Goal: Task Accomplishment & Management: Use online tool/utility

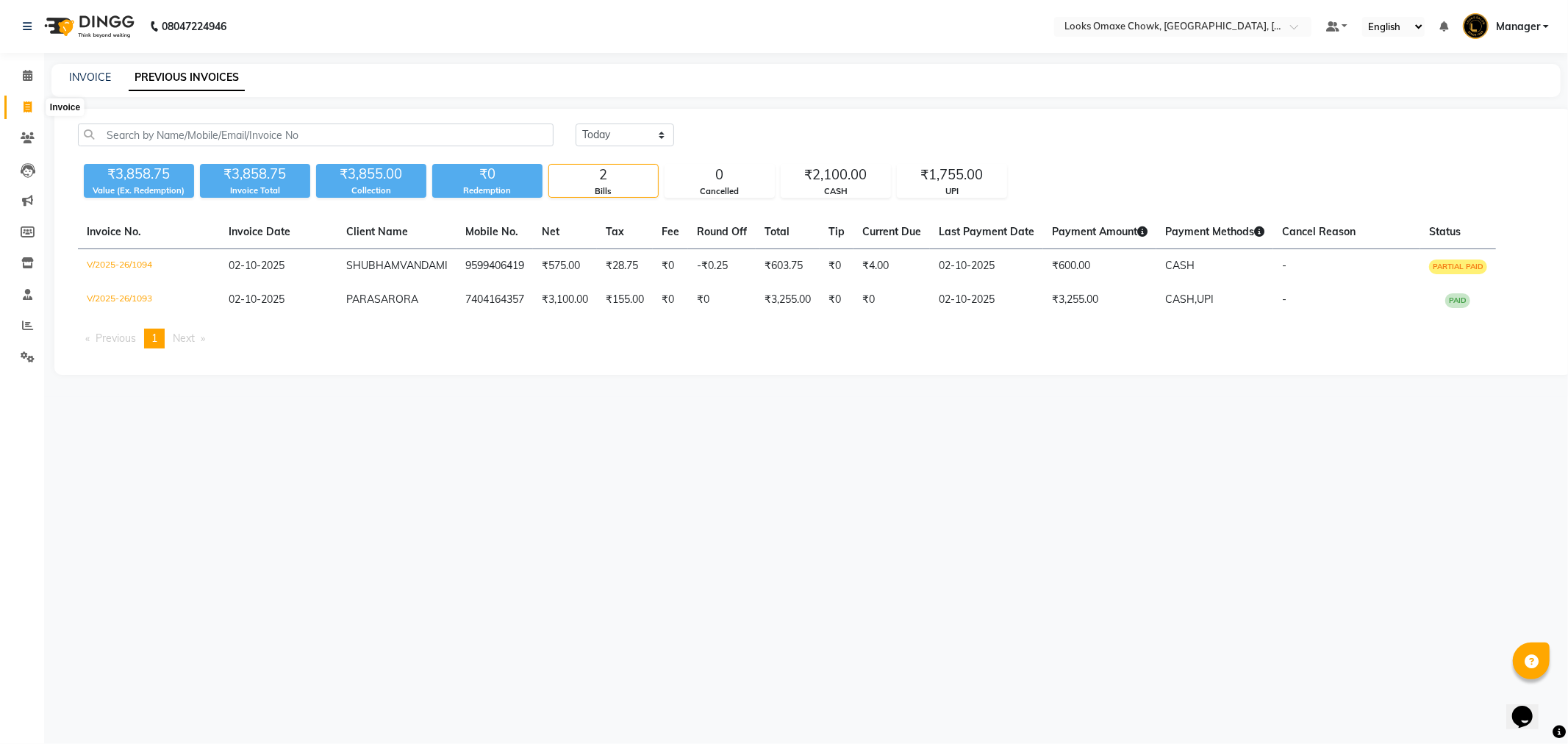
click at [31, 103] on icon at bounding box center [27, 107] width 8 height 11
select select "service"
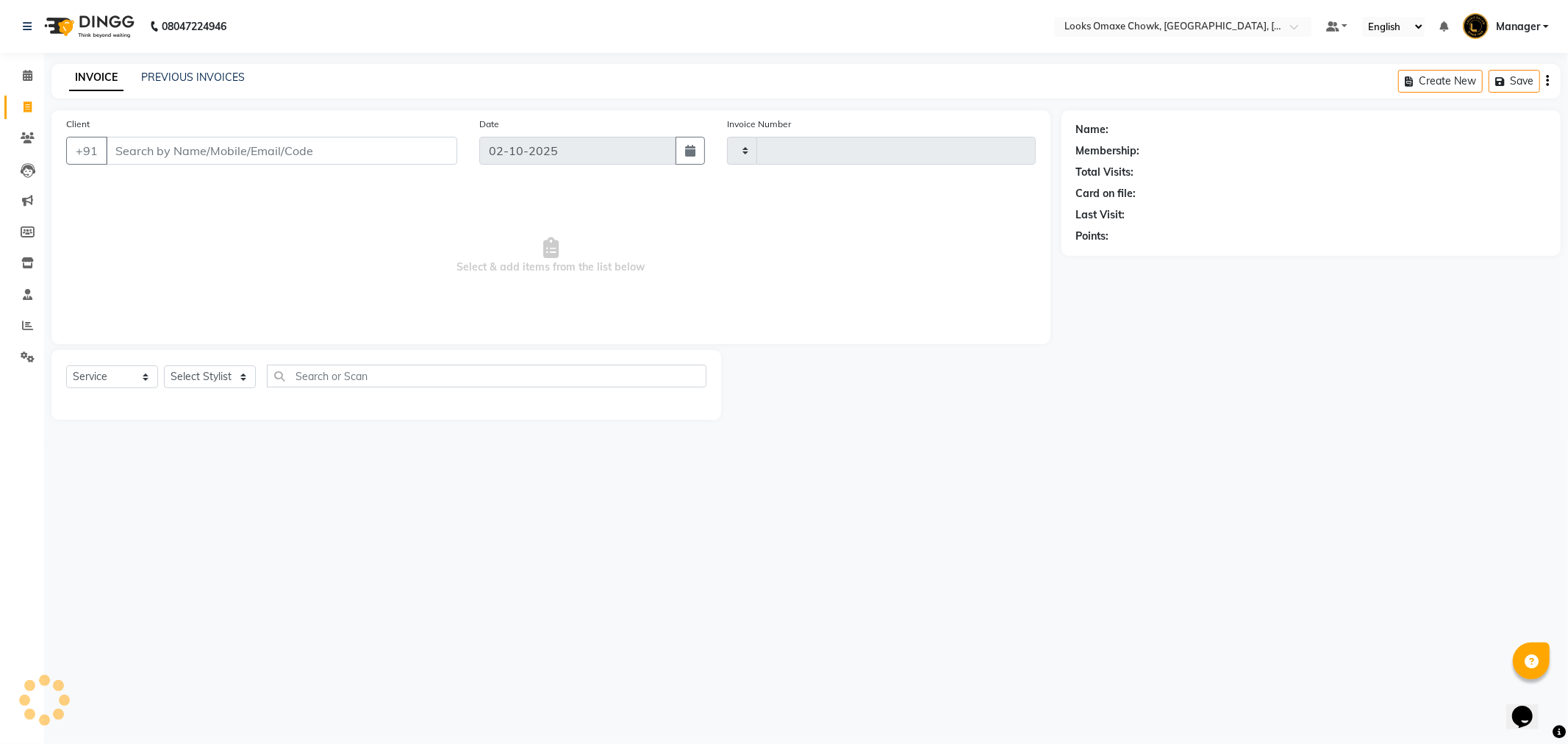
click at [193, 69] on div "INVOICE PREVIOUS INVOICES Create New Save" at bounding box center [805, 81] width 1509 height 35
type input "1095"
select select "8121"
click at [194, 75] on link "PREVIOUS INVOICES" at bounding box center [193, 78] width 104 height 14
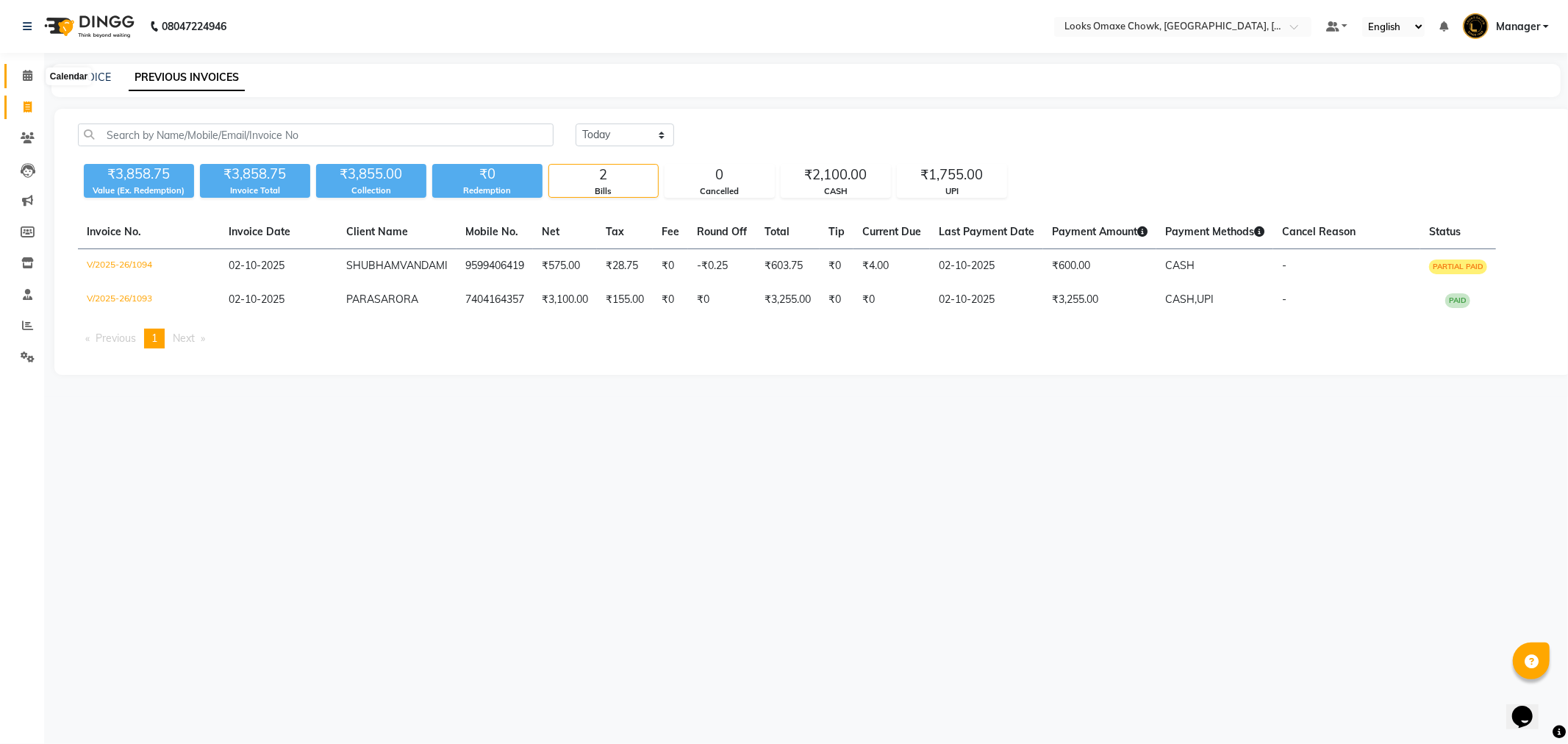
click at [33, 78] on span at bounding box center [27, 76] width 26 height 16
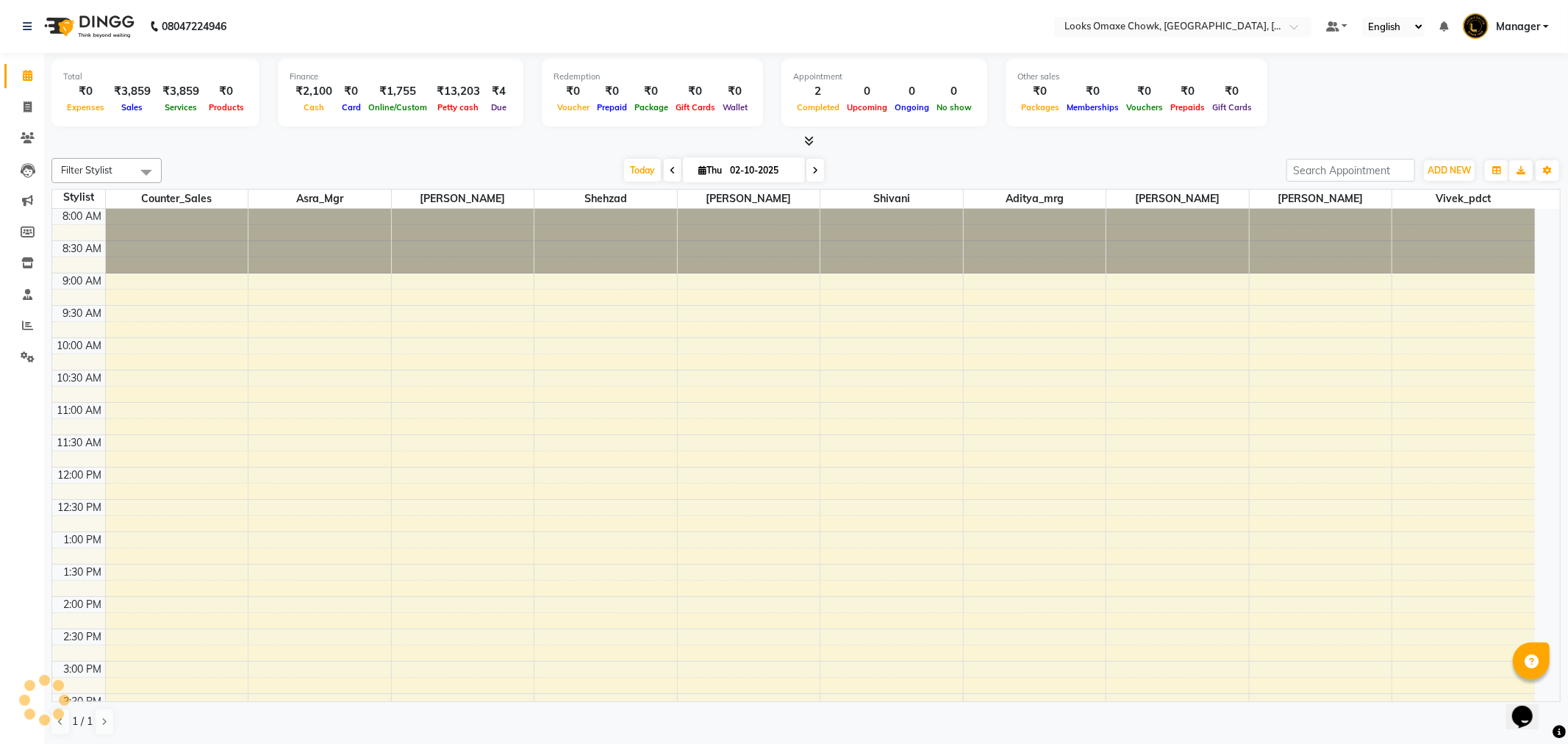
scroll to position [324, 0]
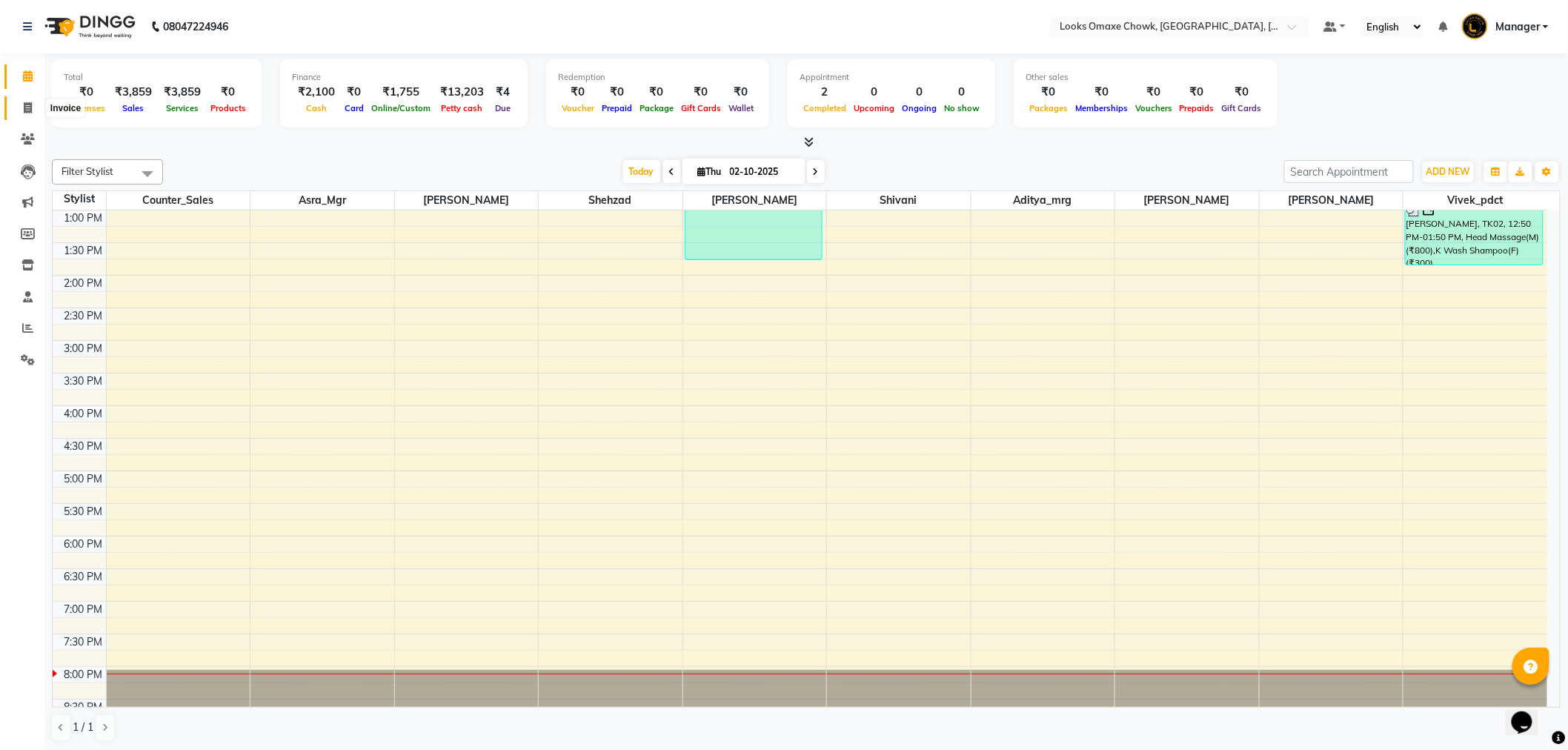
click at [26, 109] on icon at bounding box center [27, 107] width 8 height 11
select select "8121"
select select "service"
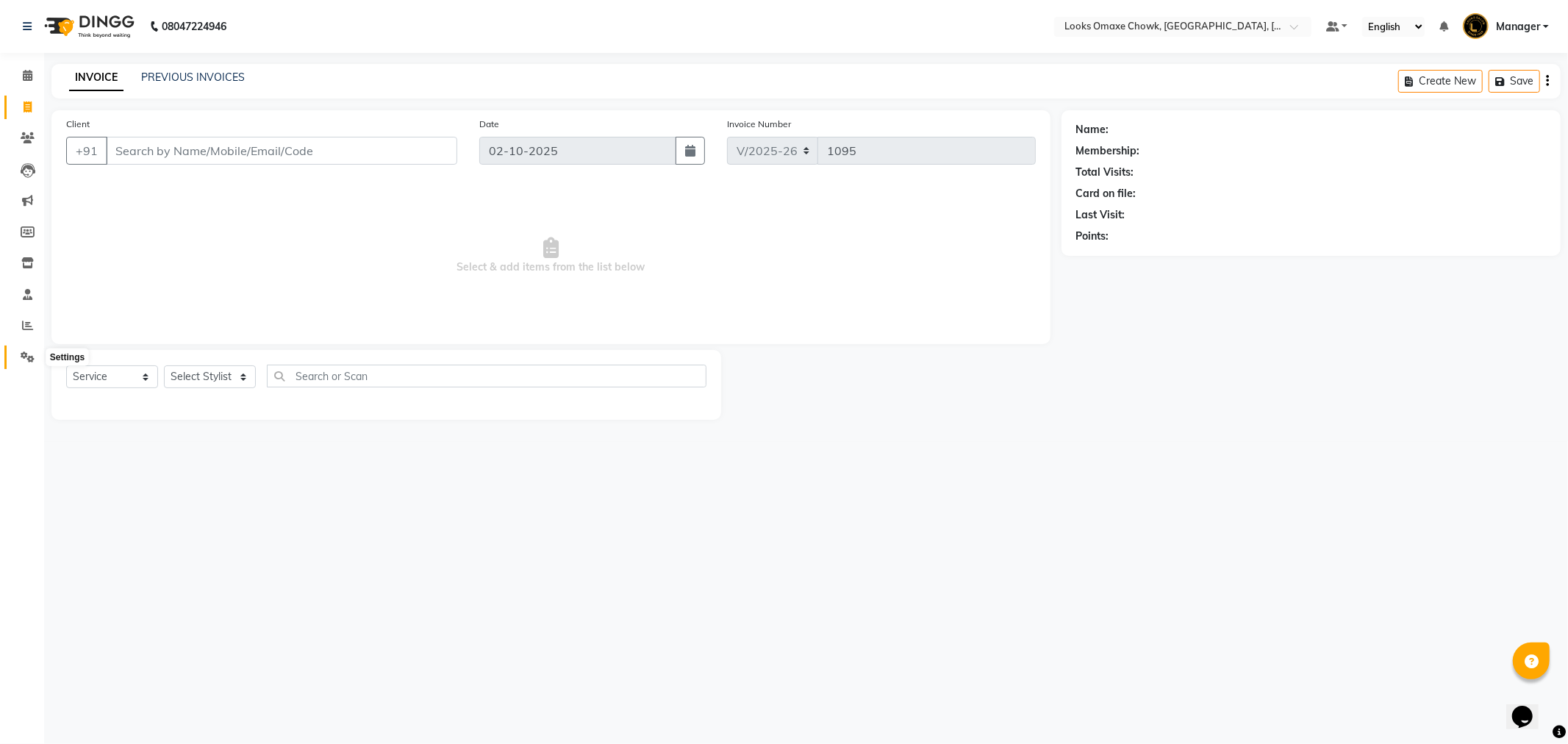
click at [23, 357] on icon at bounding box center [27, 356] width 14 height 11
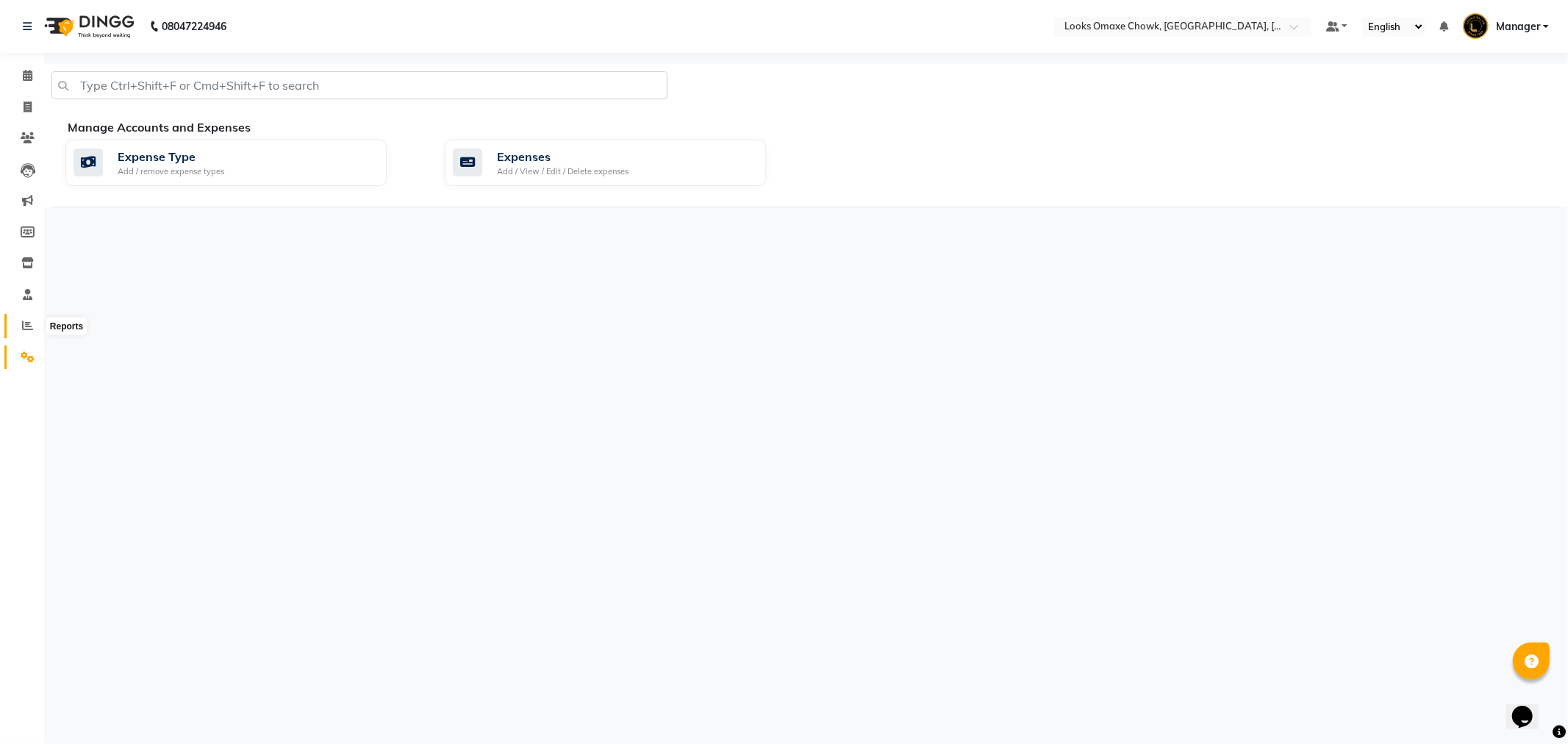
click at [26, 326] on icon at bounding box center [27, 325] width 11 height 11
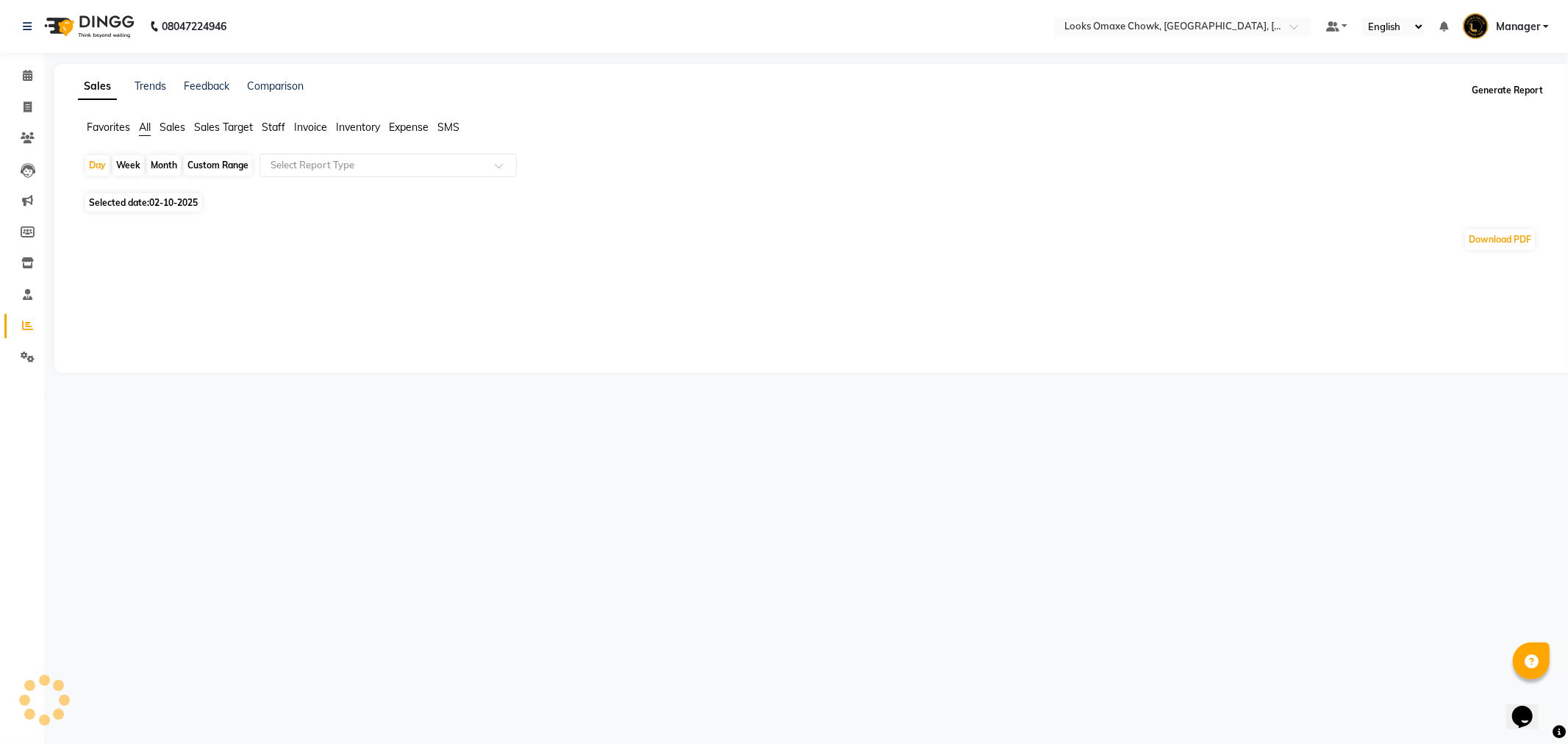
click at [1503, 97] on button "Generate Report" at bounding box center [1507, 90] width 78 height 20
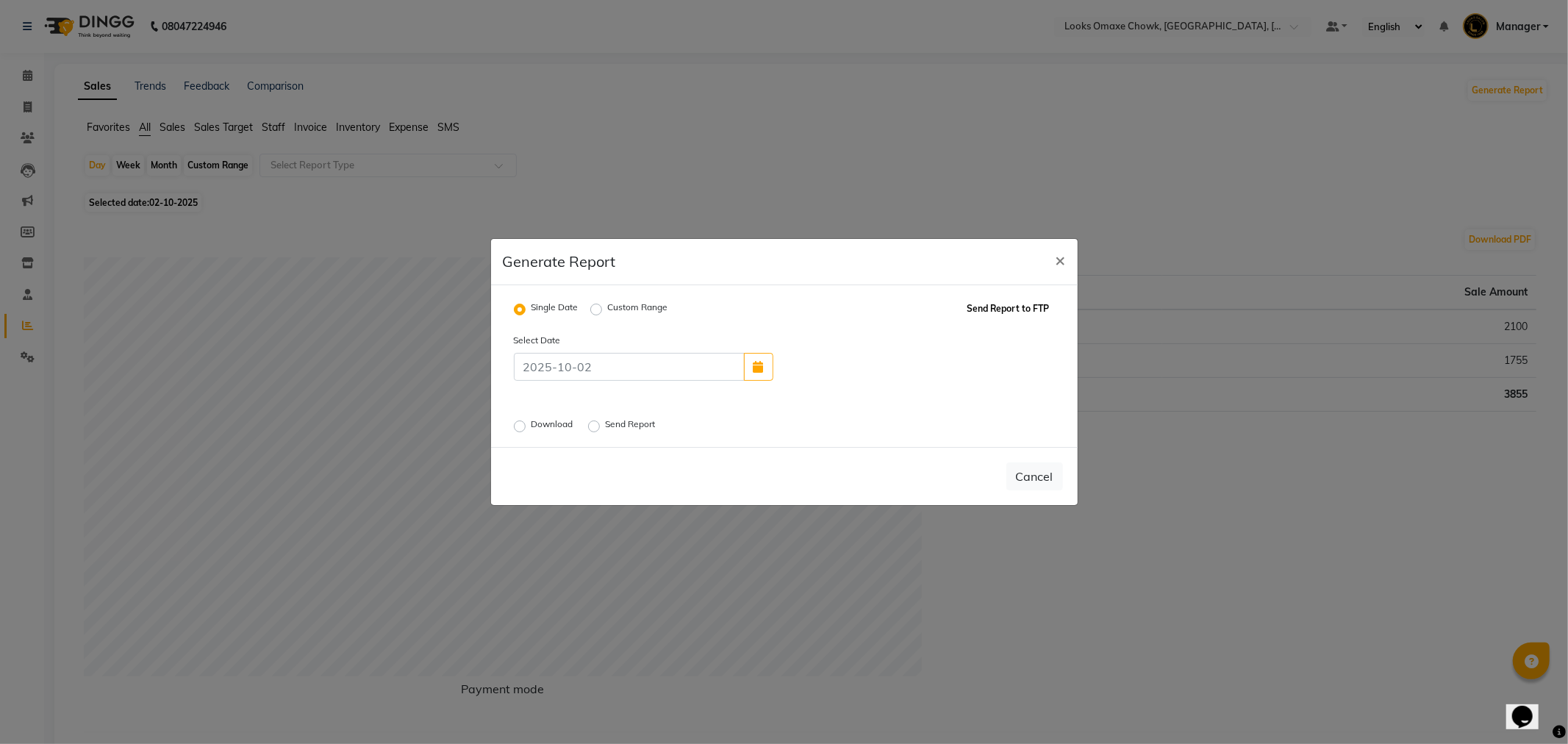
click at [1015, 312] on button "Send Report to FTP" at bounding box center [1008, 308] width 90 height 20
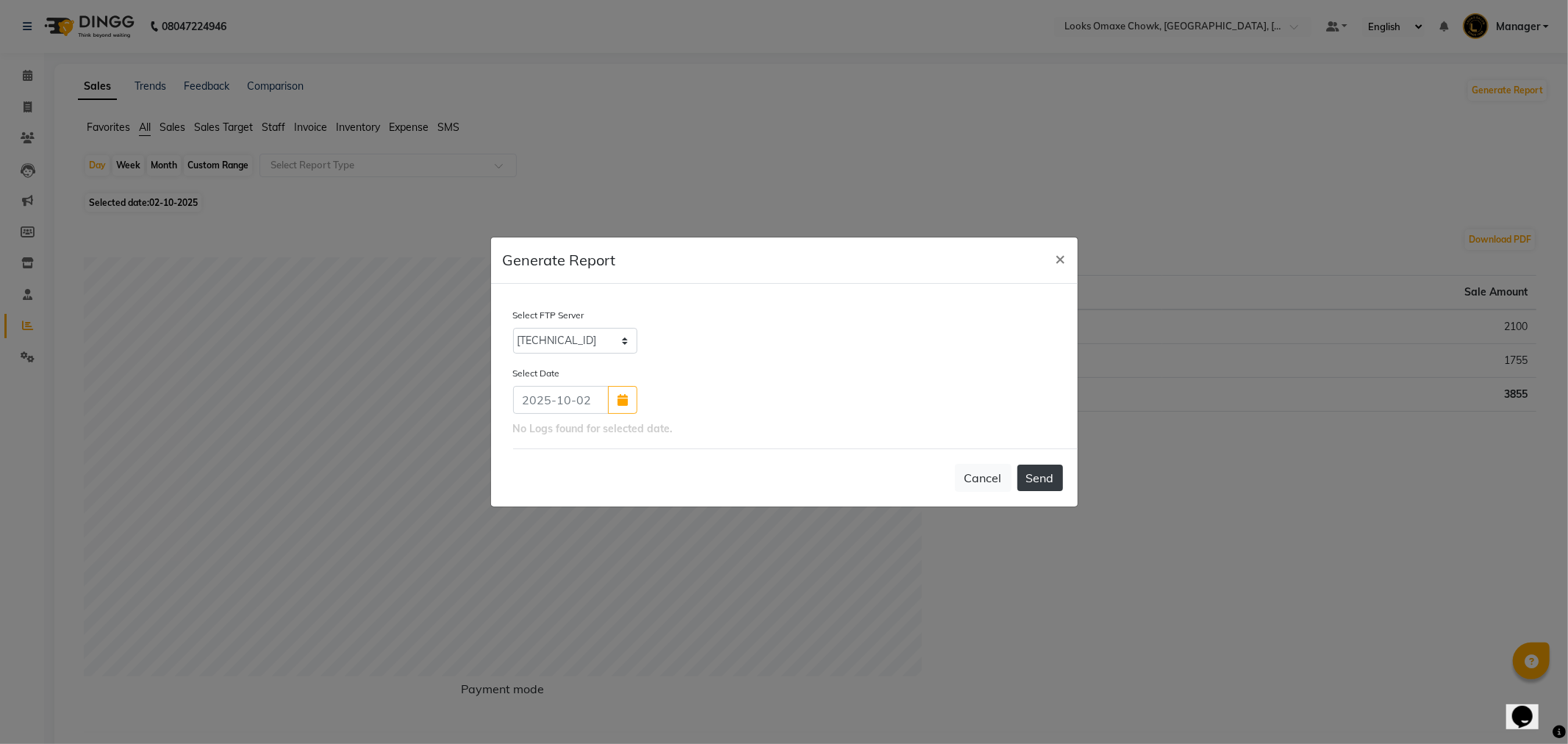
click at [1061, 480] on button "Send" at bounding box center [1040, 477] width 46 height 26
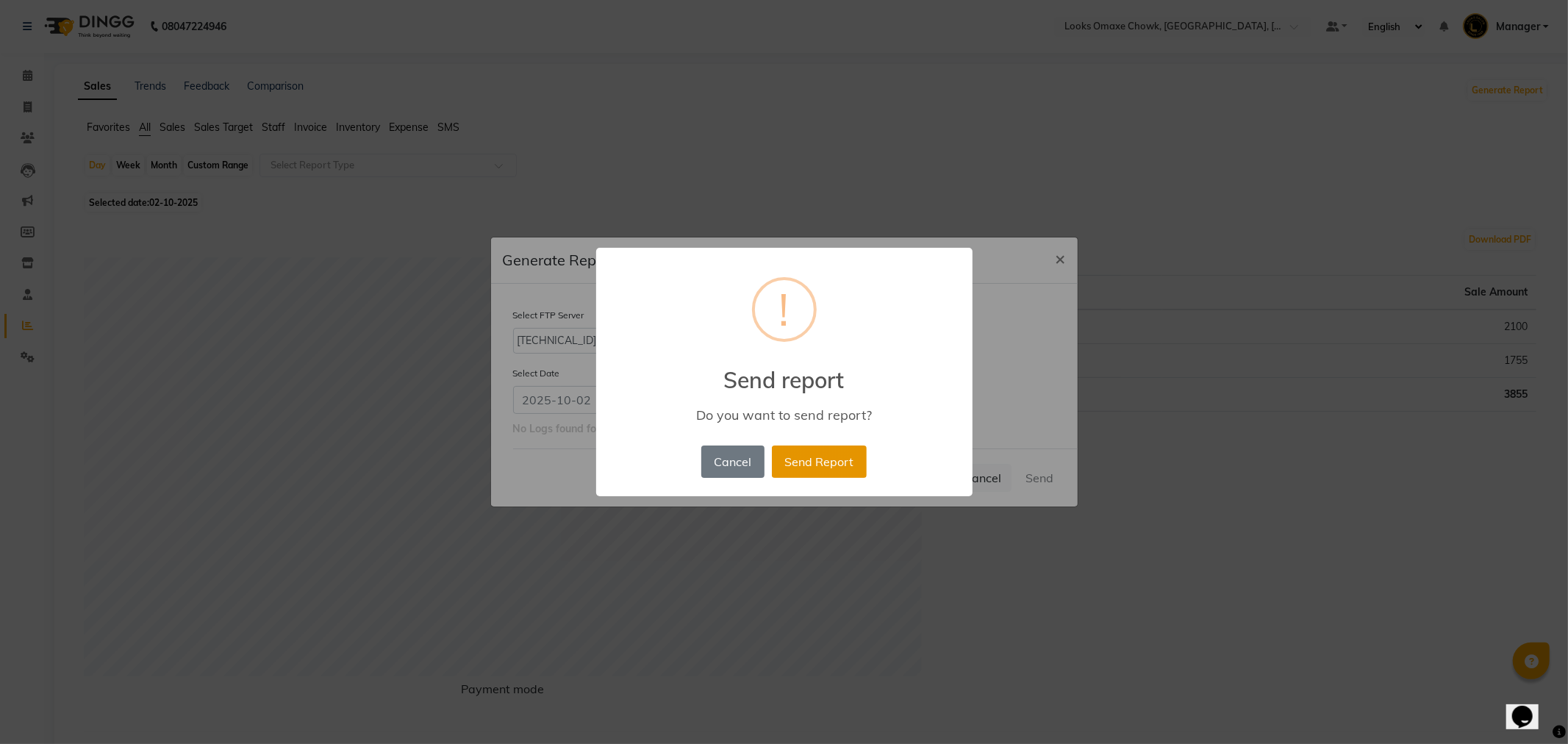
click at [850, 471] on button "Send Report" at bounding box center [819, 461] width 95 height 32
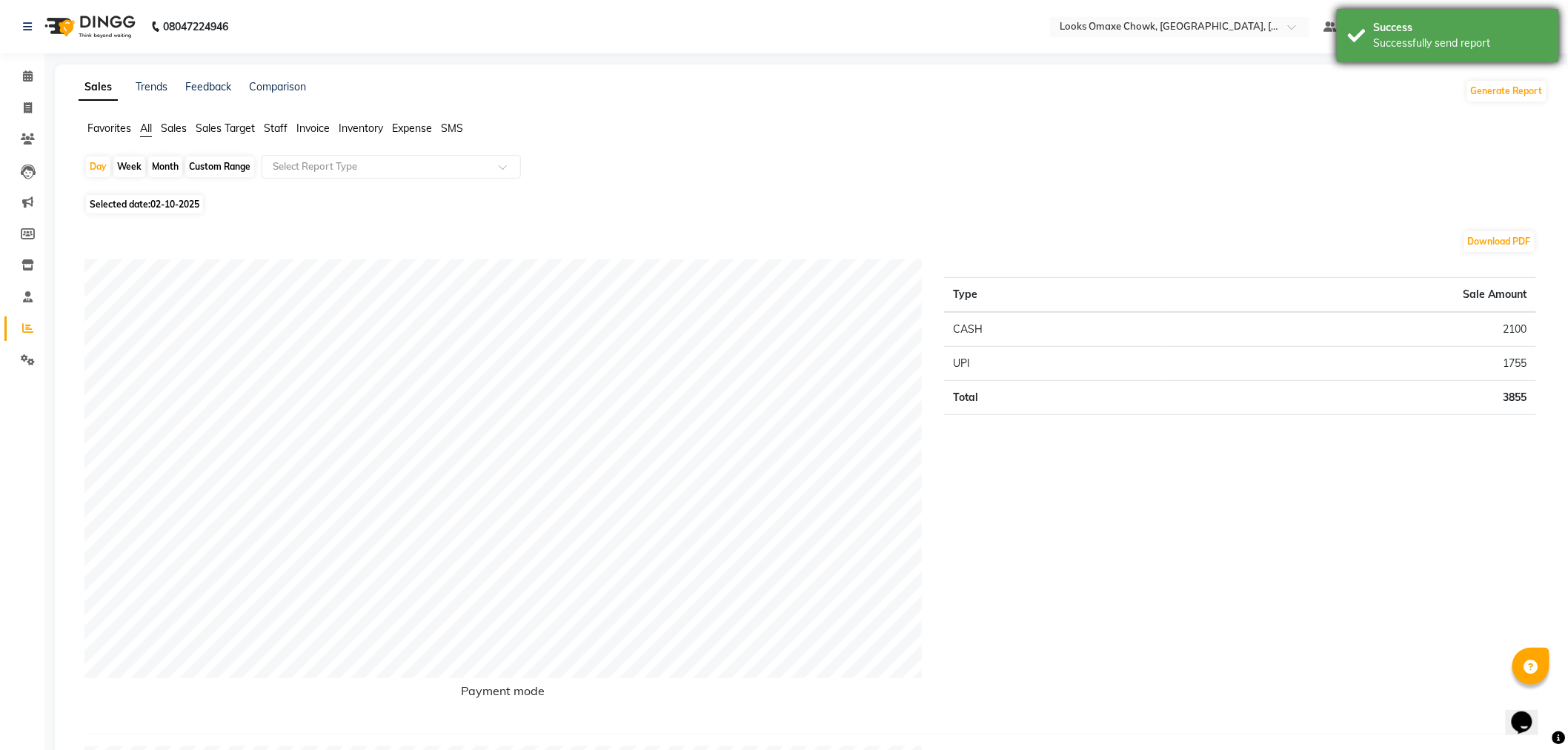
click at [1482, 48] on div "Successfully send report" at bounding box center [1461, 43] width 174 height 16
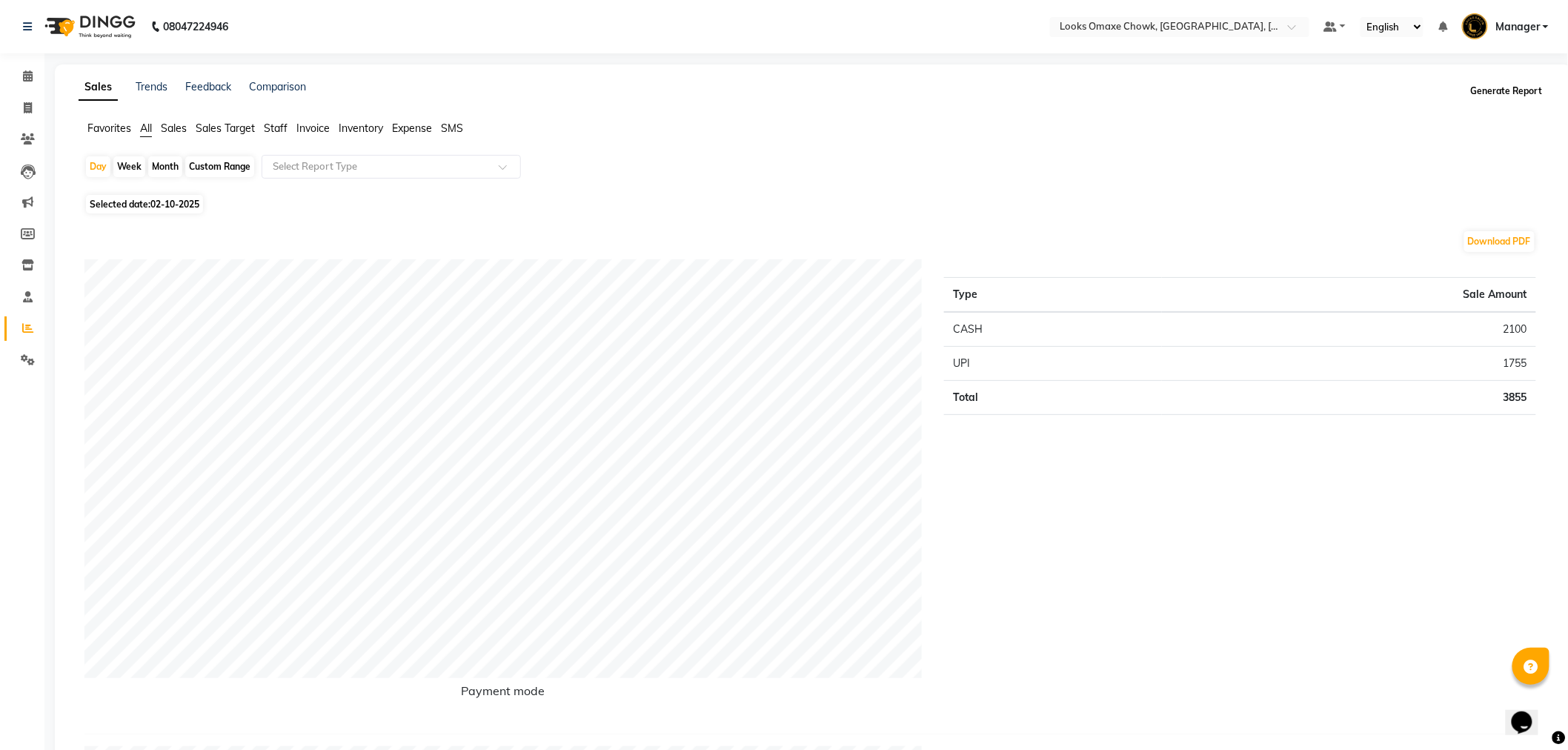
click at [1512, 92] on button "Generate Report" at bounding box center [1506, 91] width 79 height 21
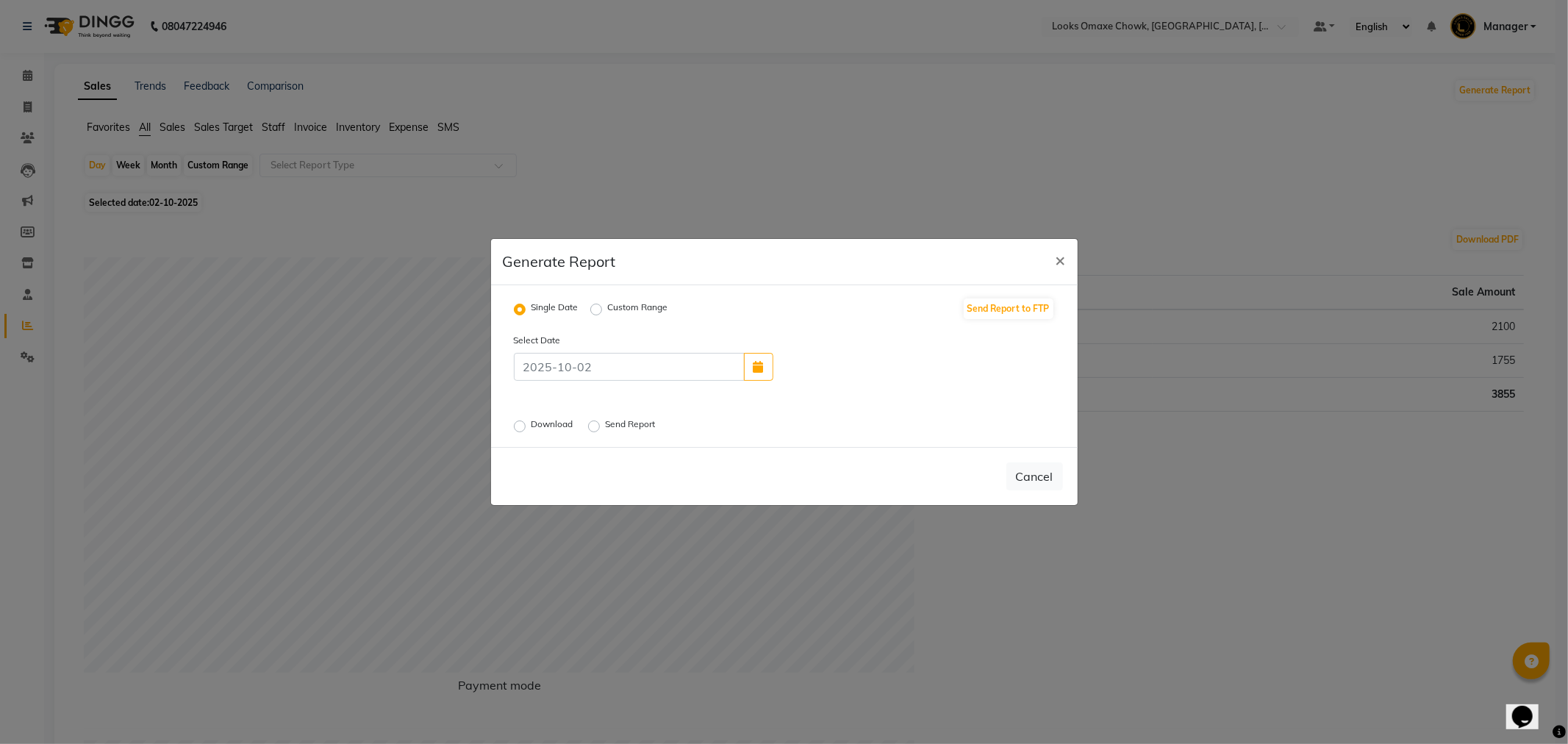
click at [606, 426] on label "Send Report" at bounding box center [632, 426] width 53 height 17
click at [598, 426] on input "Send Report" at bounding box center [596, 426] width 11 height 11
click at [972, 479] on button "Cancel" at bounding box center [983, 476] width 56 height 28
radio input "false"
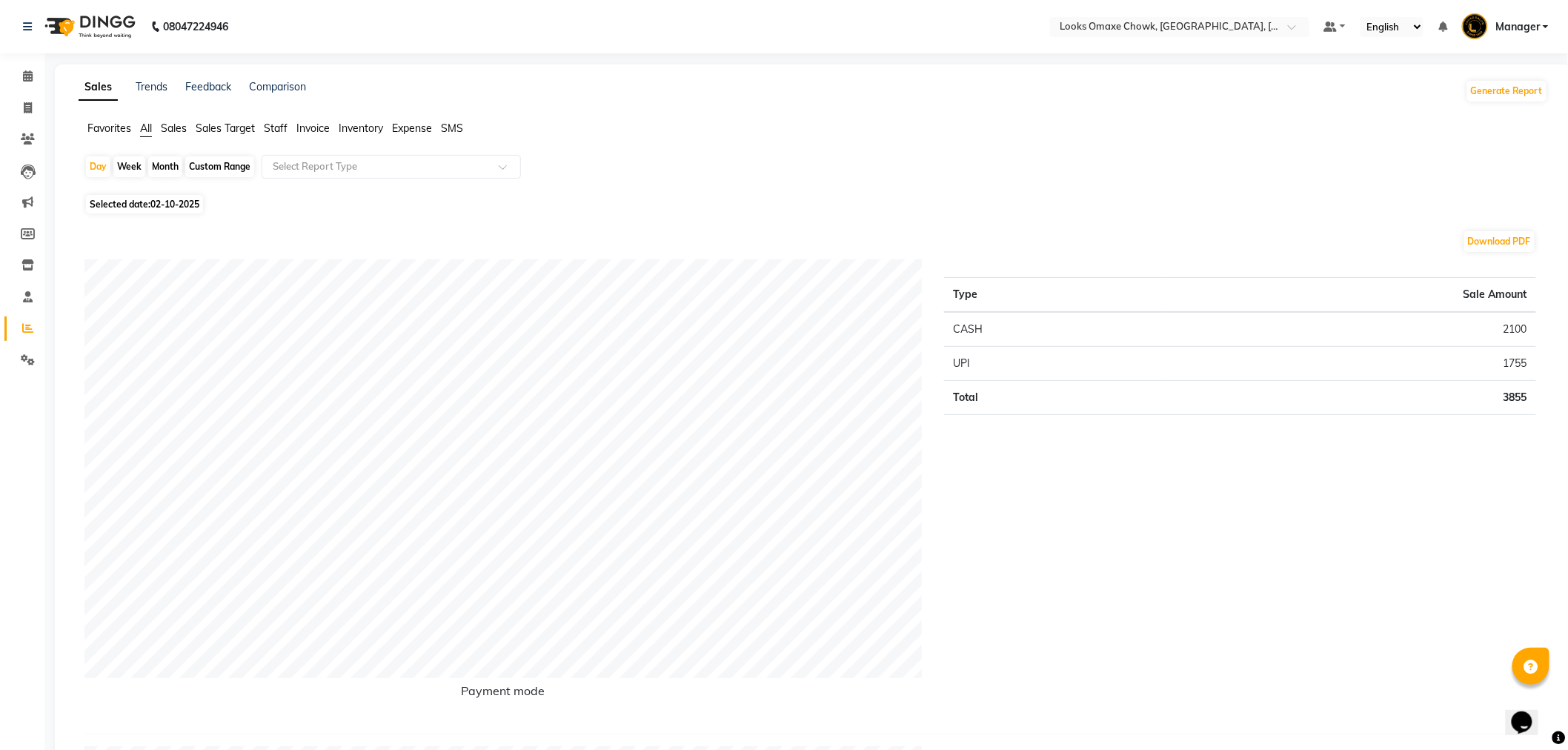
click at [1532, 22] on span "Manager" at bounding box center [1518, 27] width 45 height 16
click at [1275, 163] on div "Day Week Month Custom Range Select Report Type" at bounding box center [813, 173] width 1458 height 35
click at [1509, 23] on span "Manager" at bounding box center [1518, 27] width 45 height 16
click at [1492, 112] on link "Sign out" at bounding box center [1472, 106] width 136 height 23
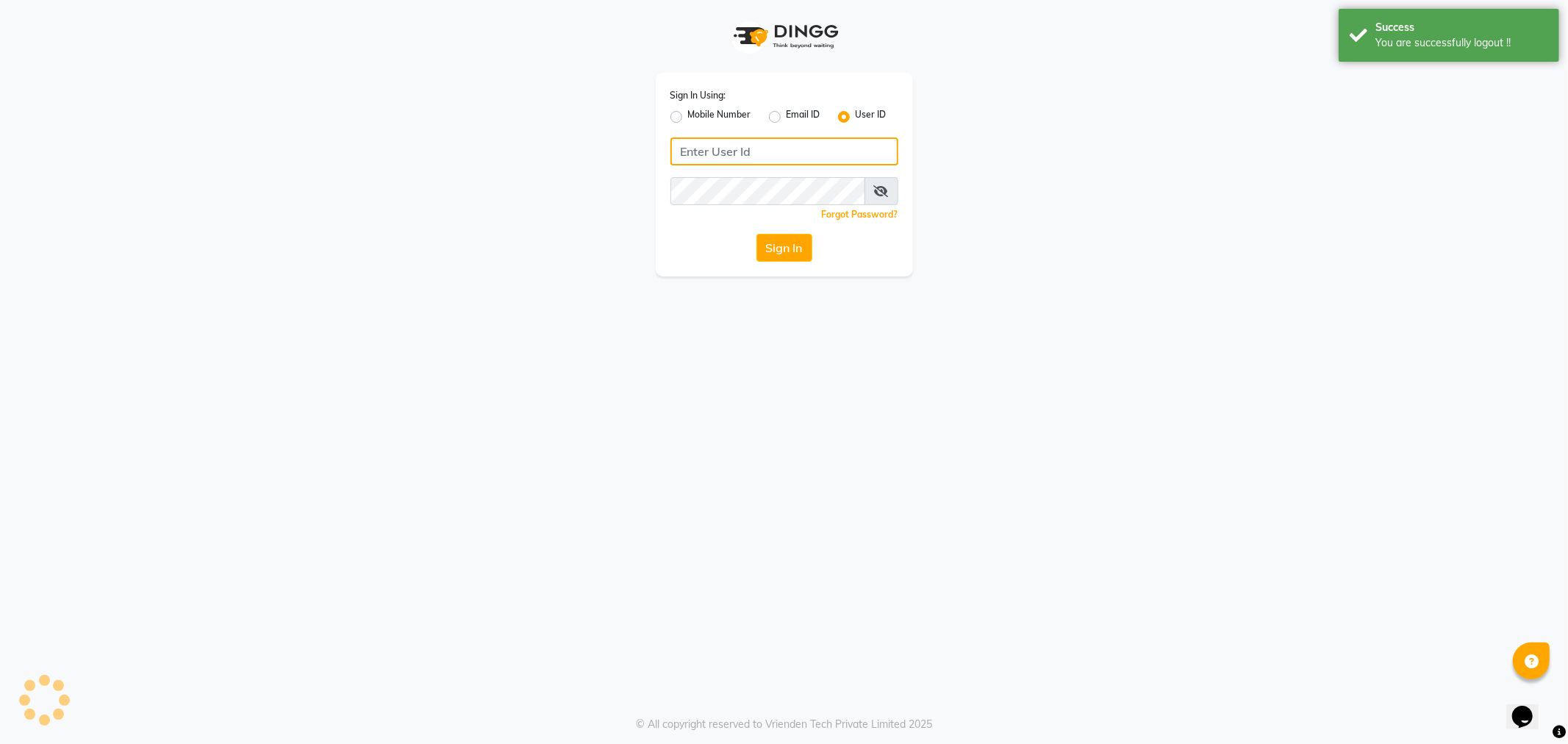
type input "e3597-01"
click at [883, 191] on icon at bounding box center [880, 191] width 15 height 12
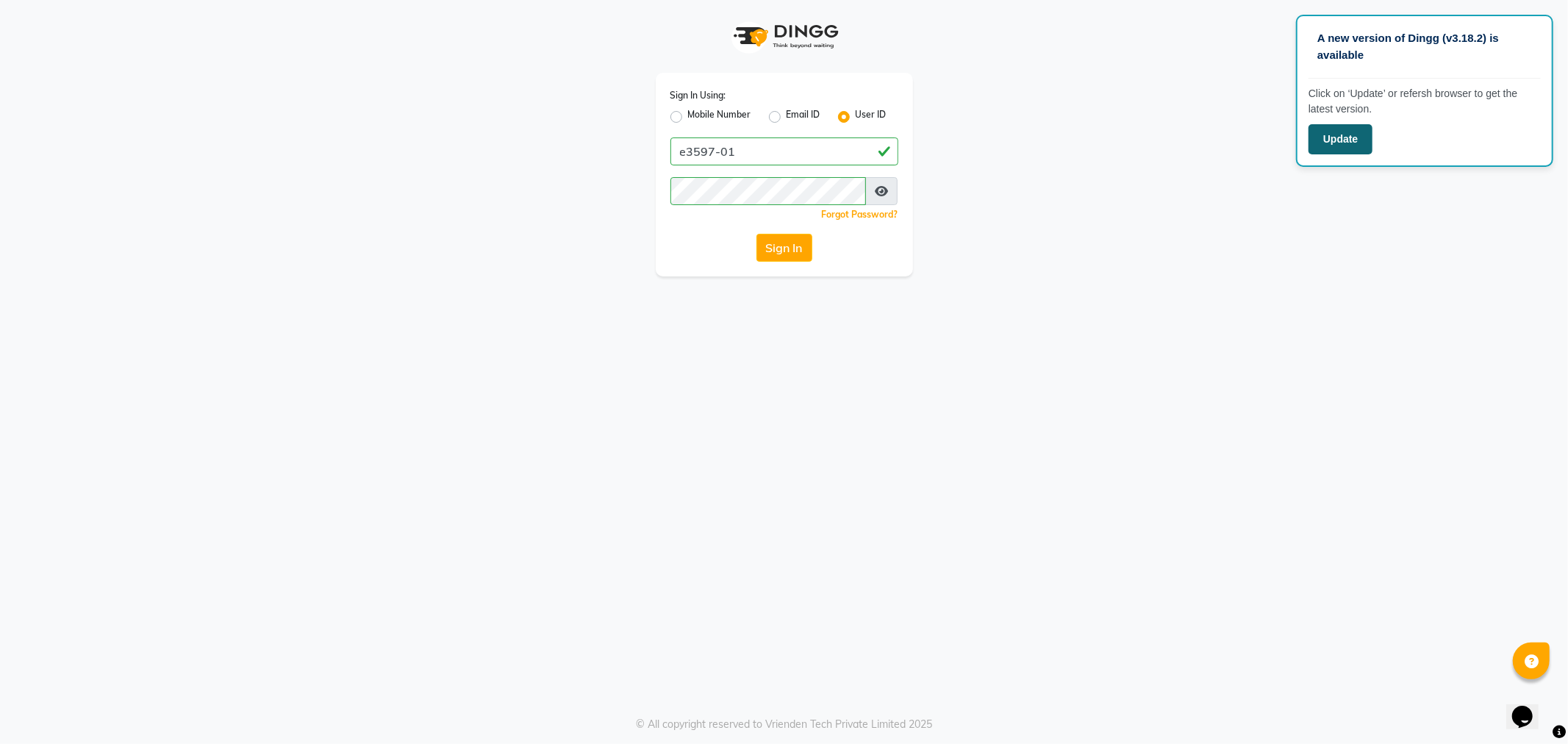
click at [1343, 136] on button "Update" at bounding box center [1340, 139] width 64 height 30
